Goal: Transaction & Acquisition: Purchase product/service

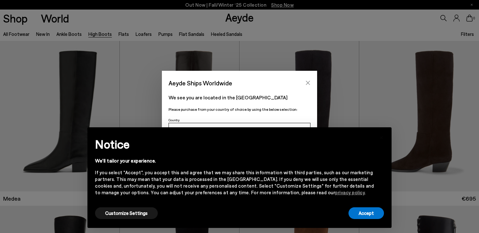
click at [307, 81] on icon "Close" at bounding box center [308, 82] width 5 height 5
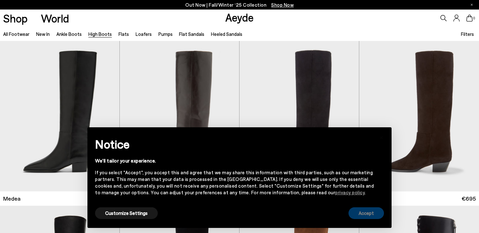
click at [365, 213] on button "Accept" at bounding box center [367, 213] width 36 height 12
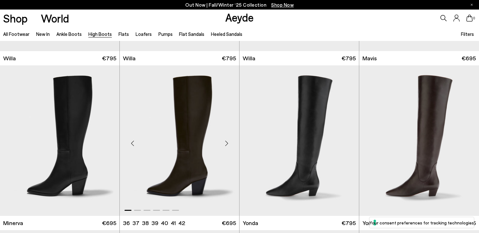
scroll to position [362, 0]
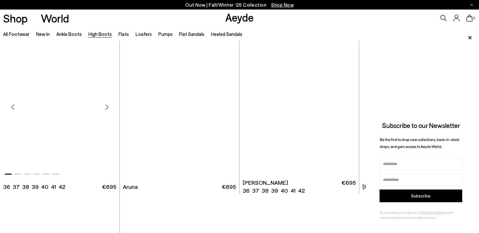
scroll to position [1487, 0]
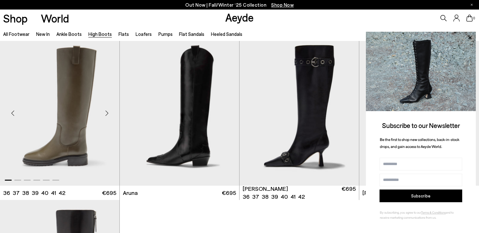
click at [46, 124] on img "1 / 6" at bounding box center [60, 110] width 120 height 150
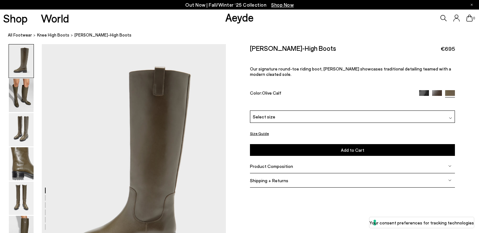
click at [427, 92] on img at bounding box center [424, 95] width 10 height 10
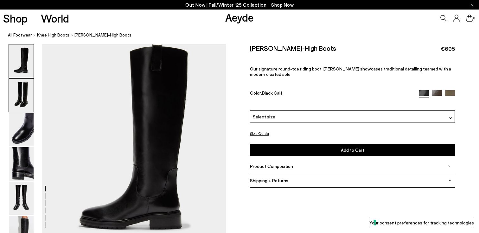
click at [17, 106] on img at bounding box center [21, 95] width 25 height 33
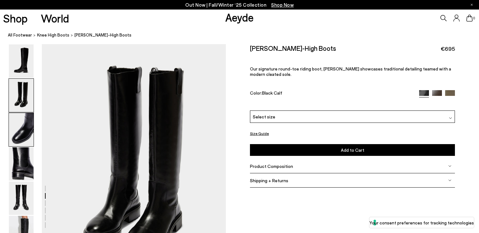
click at [22, 121] on img at bounding box center [21, 129] width 25 height 33
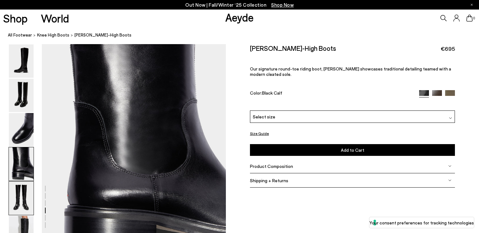
click at [18, 200] on img at bounding box center [21, 197] width 25 height 33
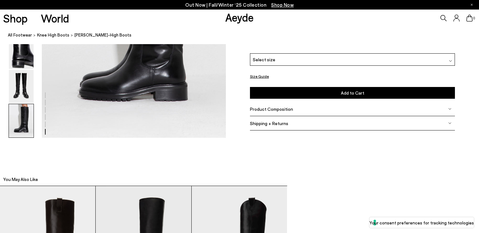
click at [25, 105] on img at bounding box center [21, 120] width 25 height 33
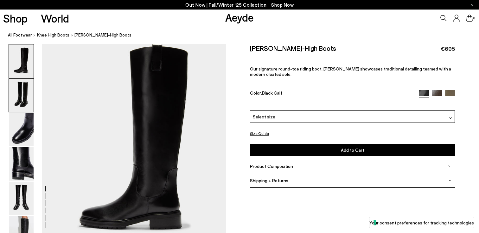
click at [17, 96] on img at bounding box center [21, 95] width 25 height 33
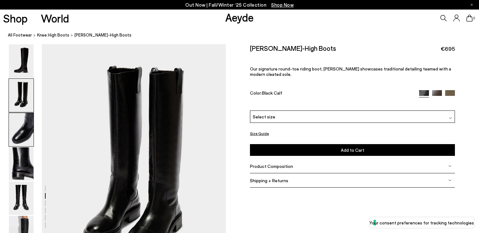
click at [16, 137] on img at bounding box center [21, 129] width 25 height 33
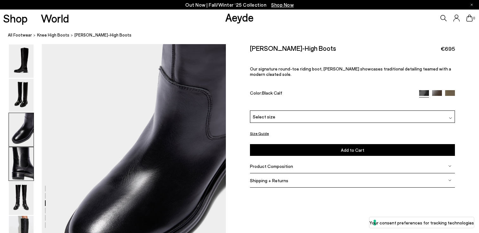
click at [23, 165] on img at bounding box center [21, 163] width 25 height 33
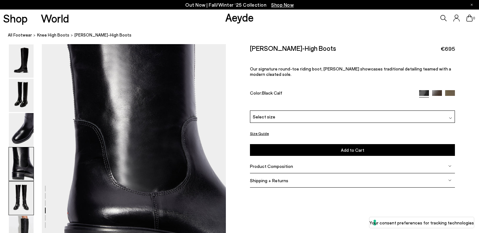
click at [20, 203] on img at bounding box center [21, 197] width 25 height 33
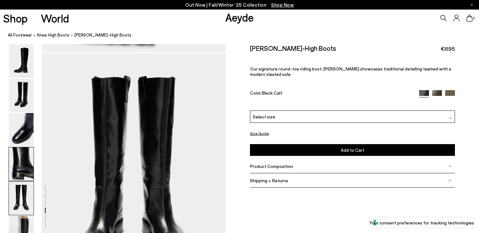
scroll to position [930, 0]
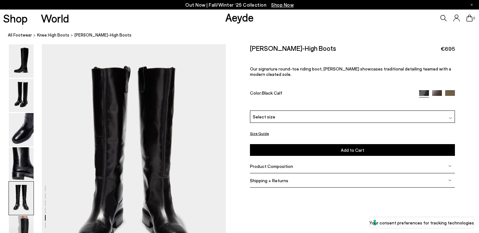
click at [256, 122] on div "Select size" at bounding box center [352, 116] width 205 height 12
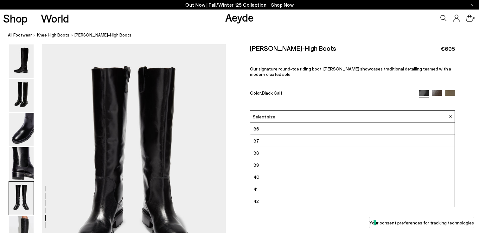
scroll to position [920, 0]
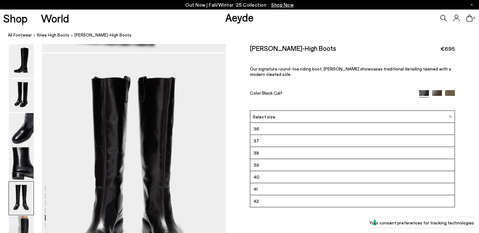
click at [259, 140] on li "37" at bounding box center [352, 141] width 205 height 12
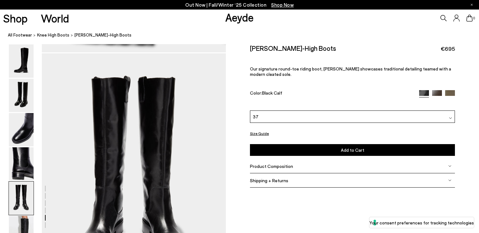
click at [261, 131] on button "Size Guide" at bounding box center [259, 133] width 19 height 8
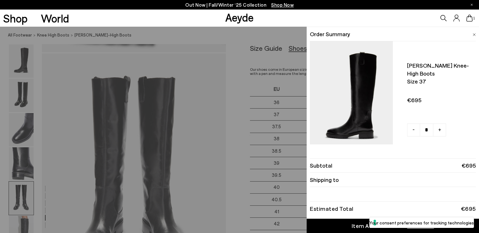
click at [284, 83] on div "Quick Add Color Size View Details Order Summary Henry knee-high boots Size 37 -…" at bounding box center [239, 130] width 479 height 206
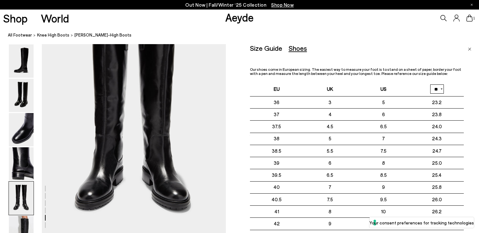
scroll to position [973, 0]
